Goal: Book appointment/travel/reservation

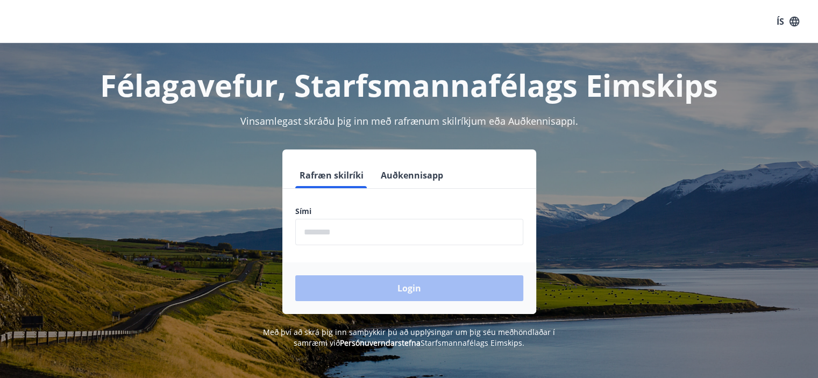
click at [331, 233] on input "phone" at bounding box center [409, 232] width 228 height 26
type input "********"
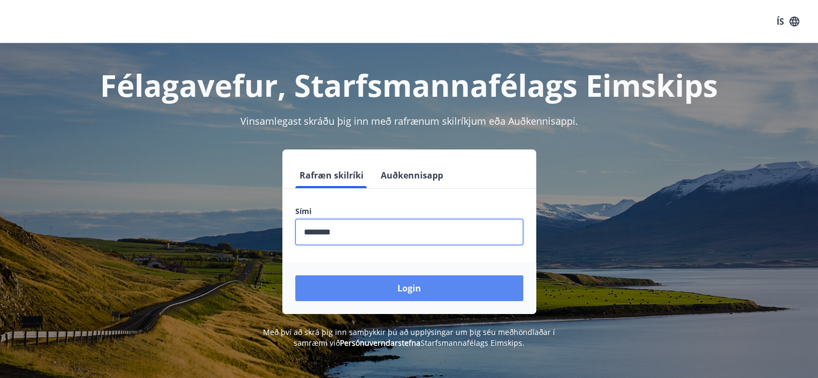
click at [383, 277] on button "Login" at bounding box center [409, 288] width 228 height 26
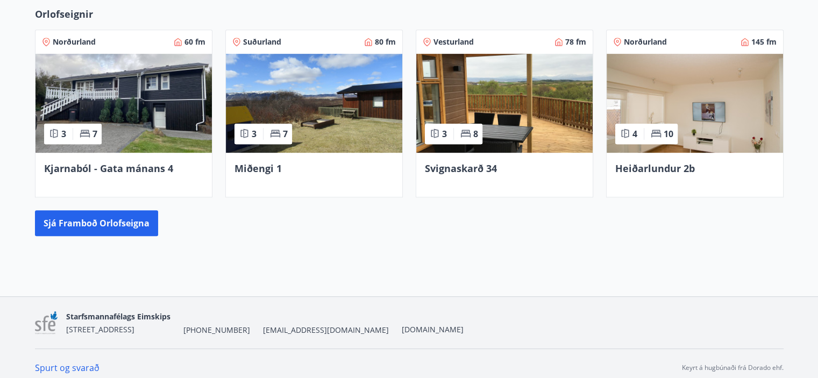
scroll to position [568, 0]
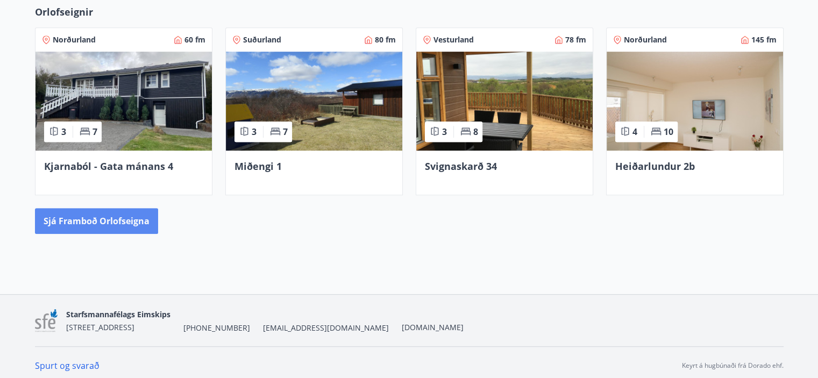
click at [103, 219] on button "Sjá framboð orlofseigna" at bounding box center [96, 221] width 123 height 26
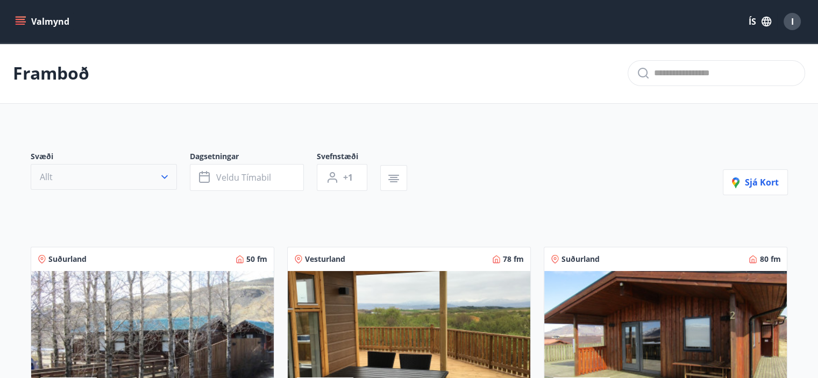
click at [101, 185] on button "Allt" at bounding box center [104, 177] width 146 height 26
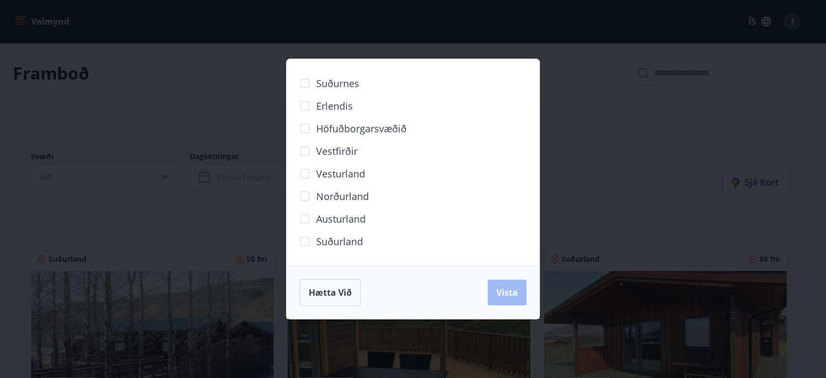
click at [349, 134] on span "Höfuðborgarsvæðið" at bounding box center [361, 129] width 90 height 14
click at [508, 288] on span "Vista" at bounding box center [508, 293] width 22 height 12
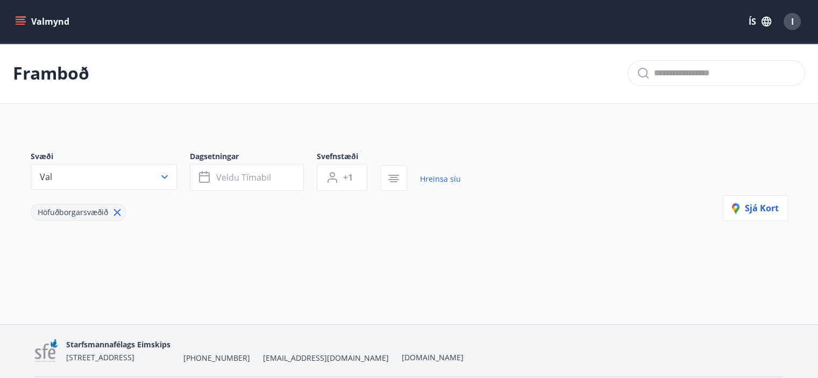
click at [117, 214] on icon at bounding box center [117, 213] width 12 height 12
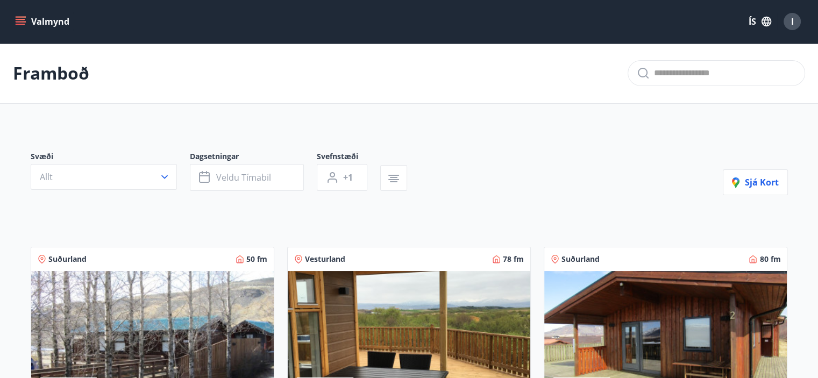
click at [813, 45] on div "Framboð" at bounding box center [409, 73] width 818 height 61
drag, startPoint x: 19, startPoint y: 149, endPoint x: 230, endPoint y: 200, distance: 217.0
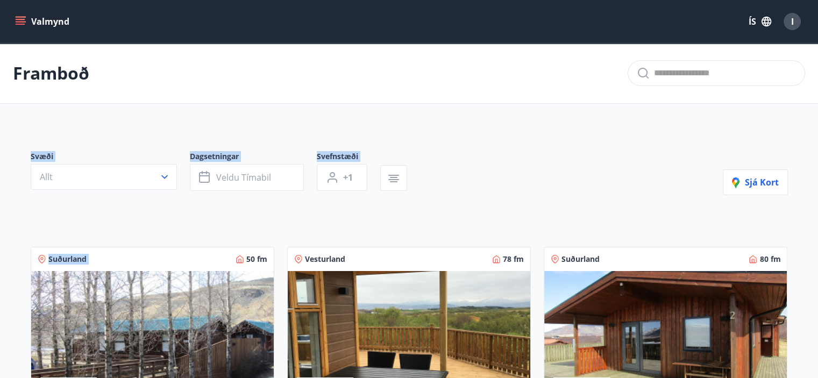
drag, startPoint x: 227, startPoint y: 213, endPoint x: 47, endPoint y: 155, distance: 189.4
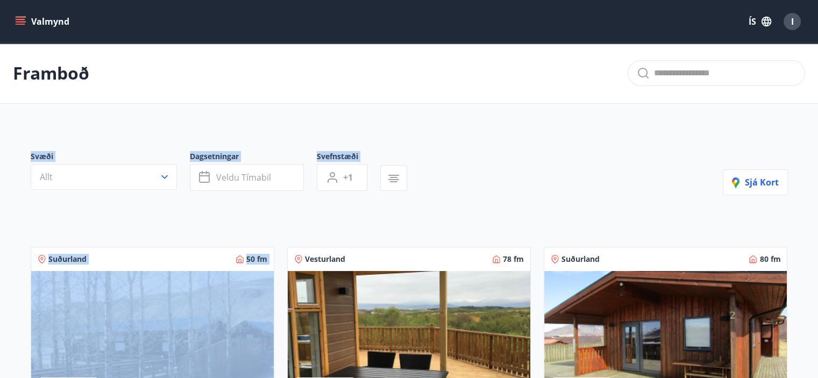
drag, startPoint x: 30, startPoint y: 137, endPoint x: 266, endPoint y: 197, distance: 243.8
